Goal: Check status: Check status

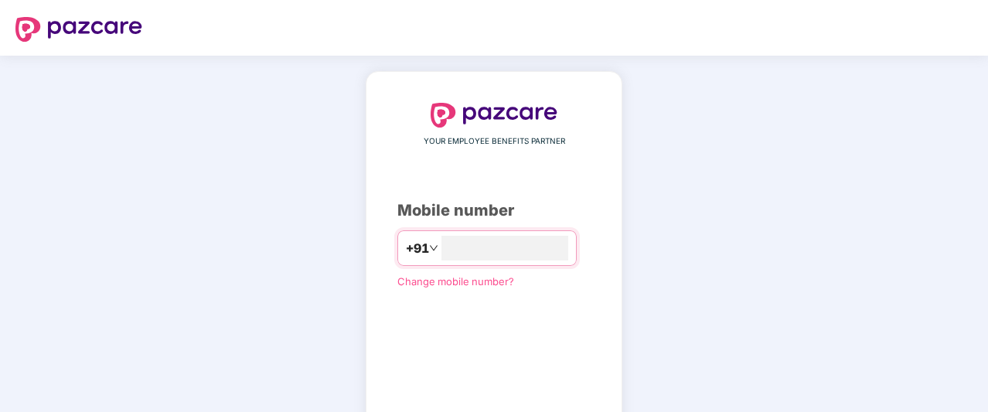
type input "**********"
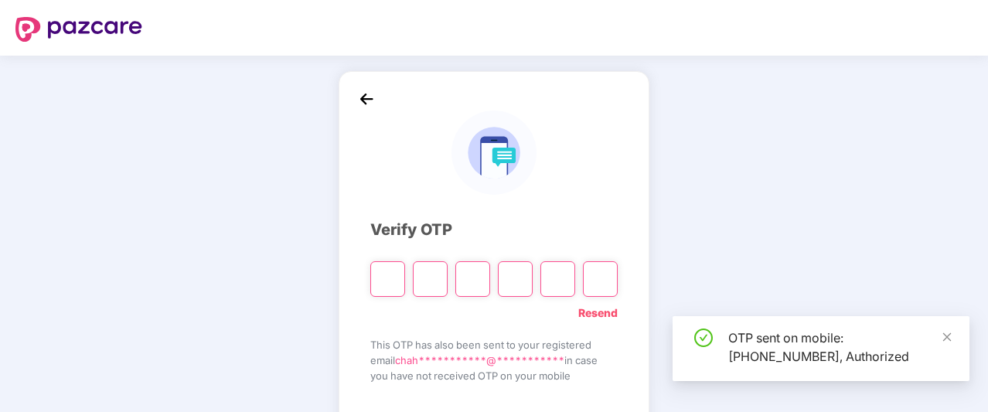
scroll to position [91, 0]
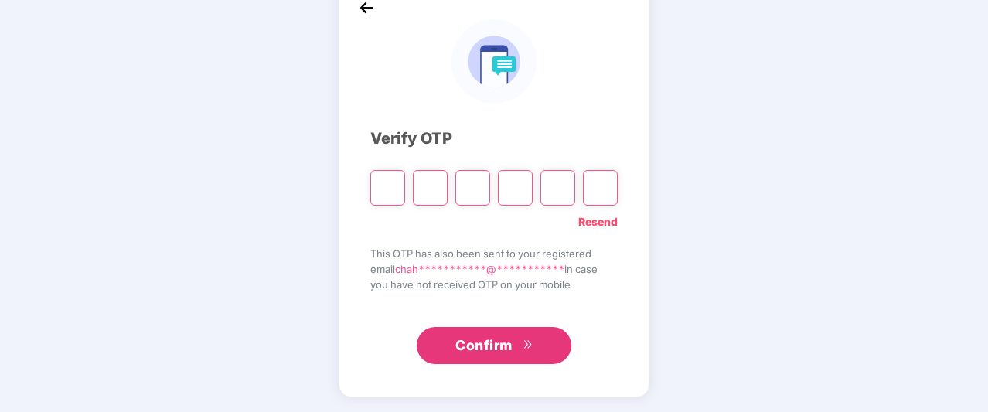
type input "*"
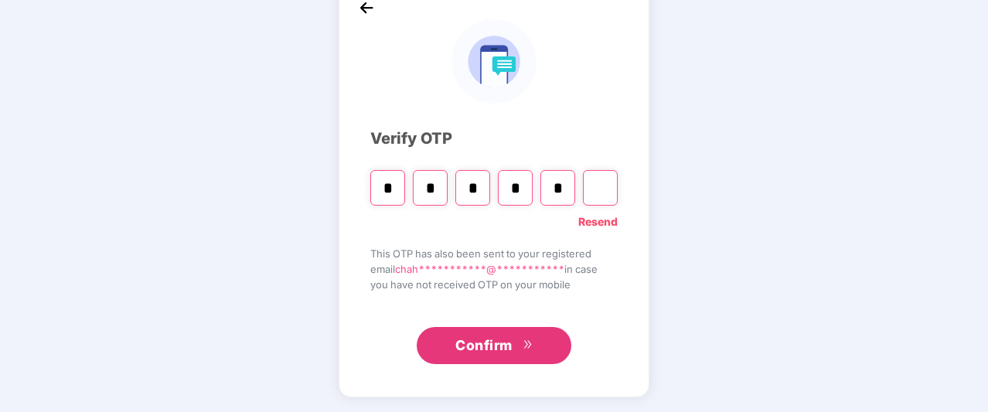
type input "*"
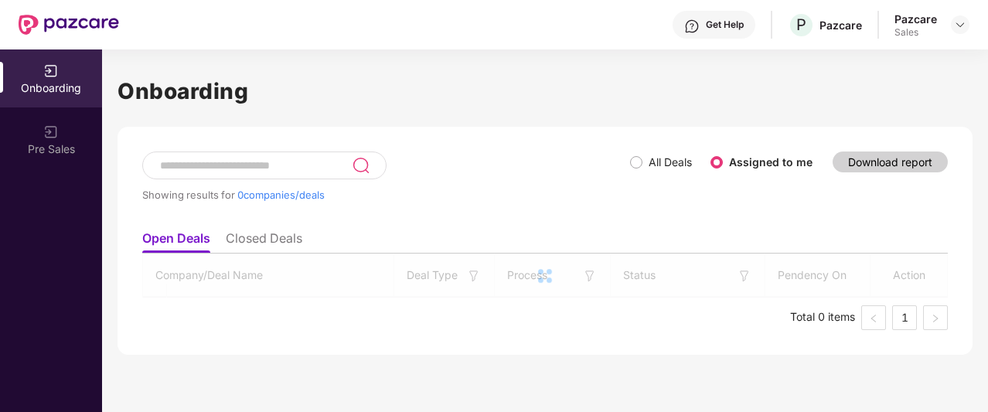
scroll to position [0, 0]
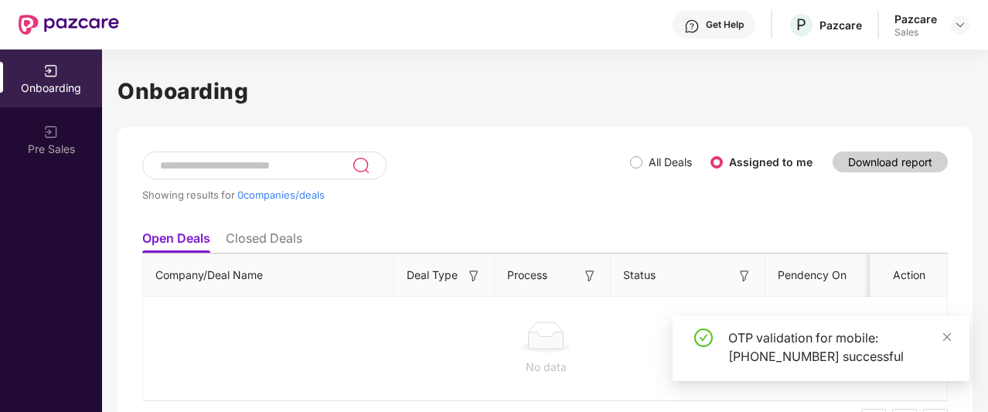
click at [243, 230] on li "Closed Deals" at bounding box center [264, 241] width 77 height 22
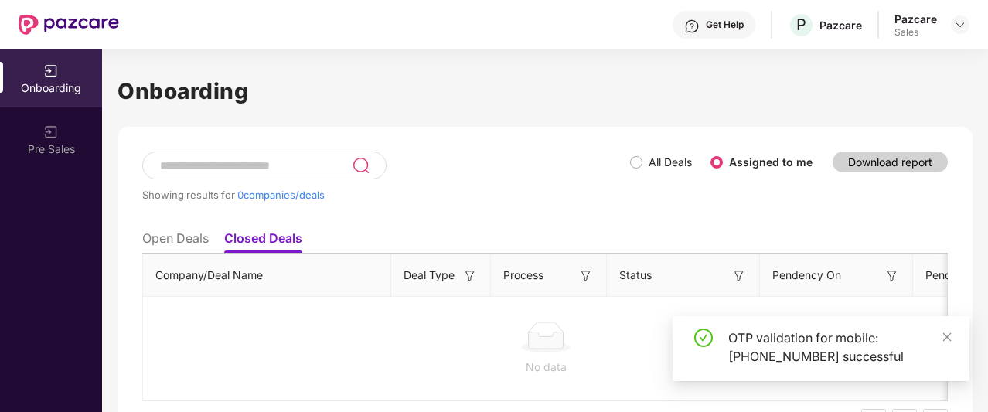
scroll to position [45, 0]
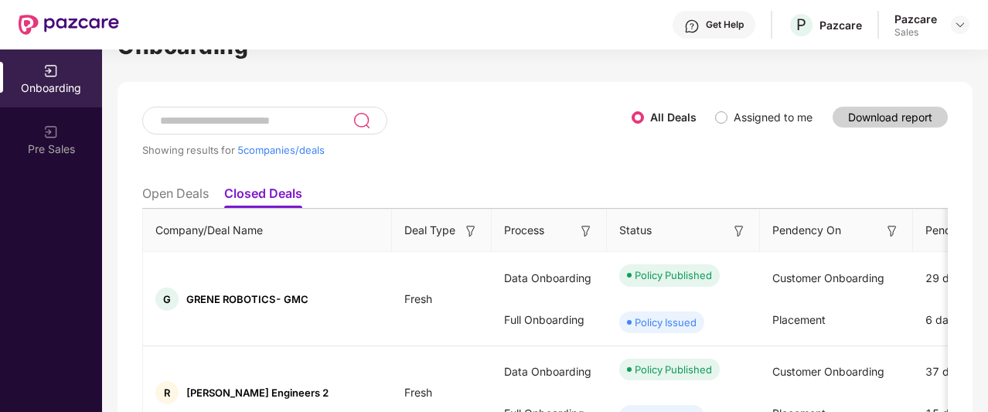
click at [193, 203] on li "Open Deals" at bounding box center [175, 197] width 66 height 22
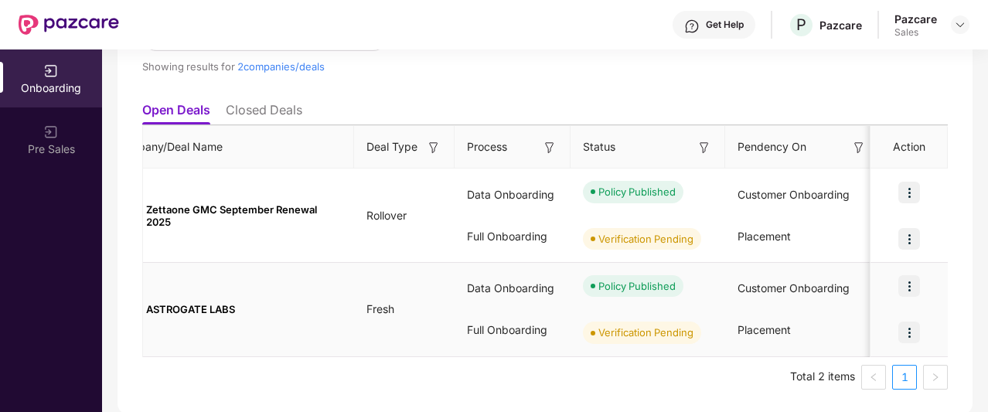
scroll to position [0, 0]
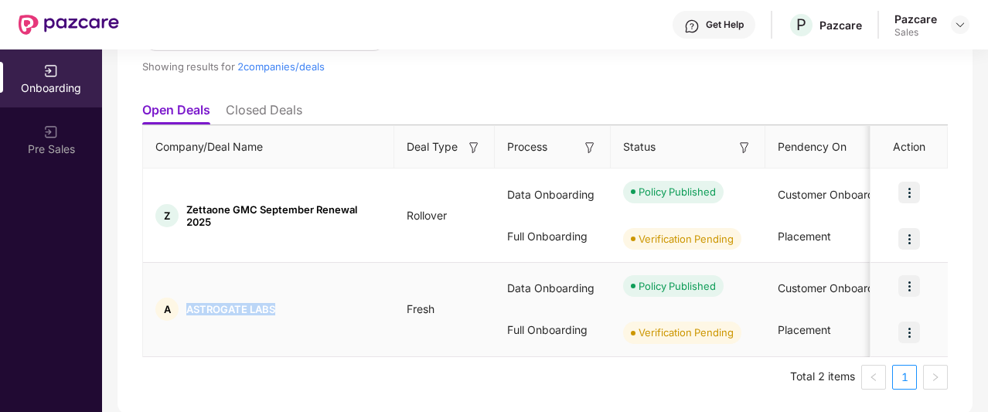
drag, startPoint x: 180, startPoint y: 312, endPoint x: 288, endPoint y: 312, distance: 107.5
click at [288, 312] on div "A ASTROGATE LABS" at bounding box center [268, 309] width 251 height 23
copy div "ASTROGATE LABS"
click at [641, 302] on div "Policy Published" at bounding box center [688, 286] width 155 height 46
